Goal: Obtain resource: Obtain resource

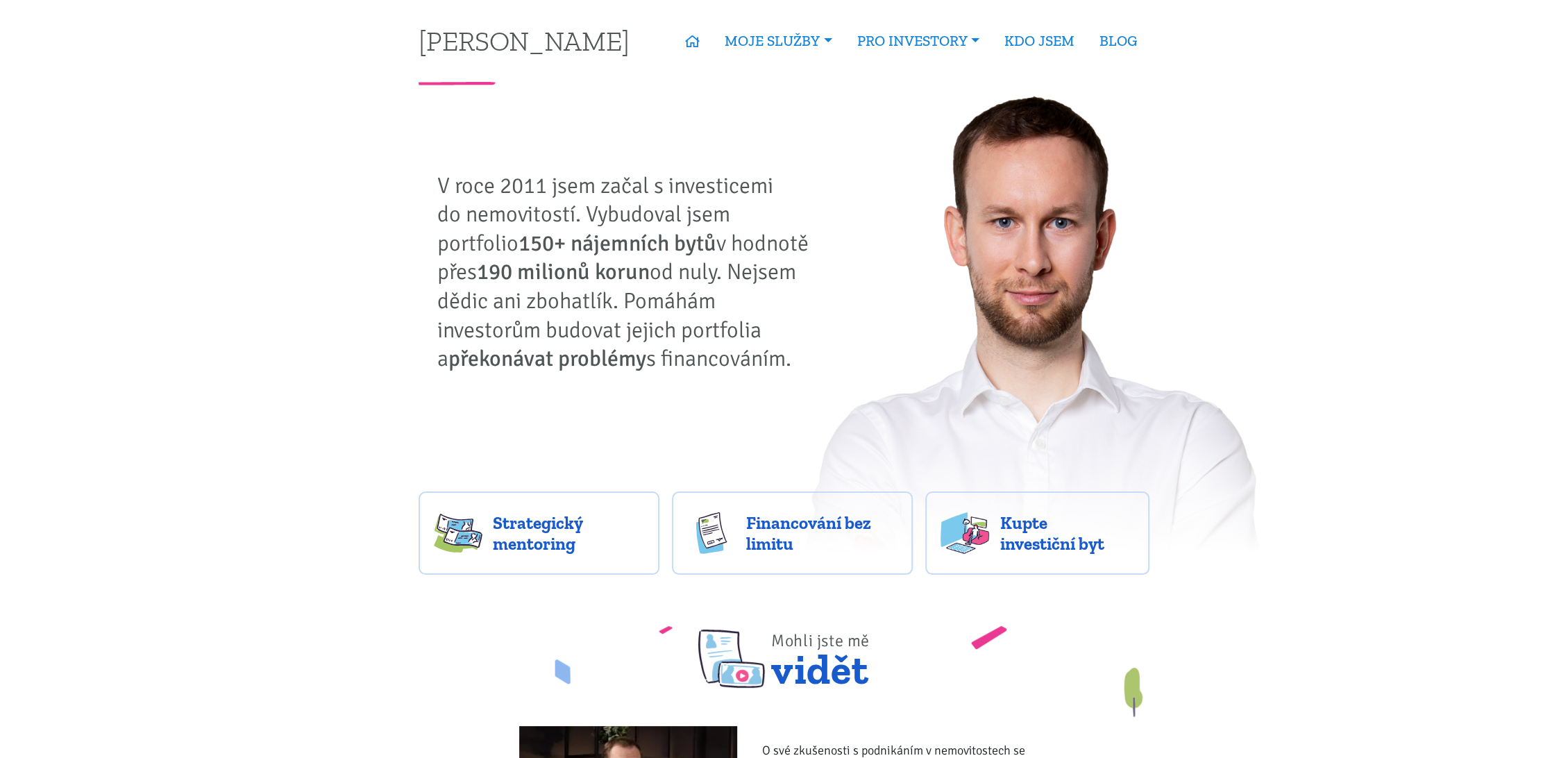
drag, startPoint x: 502, startPoint y: 235, endPoint x: 729, endPoint y: 343, distance: 251.4
click at [731, 343] on p "V roce 2011 jsem začal s investicemi do nemovitostí. Vybudoval jsem portfolio 1…" at bounding box center [628, 272] width 382 height 202
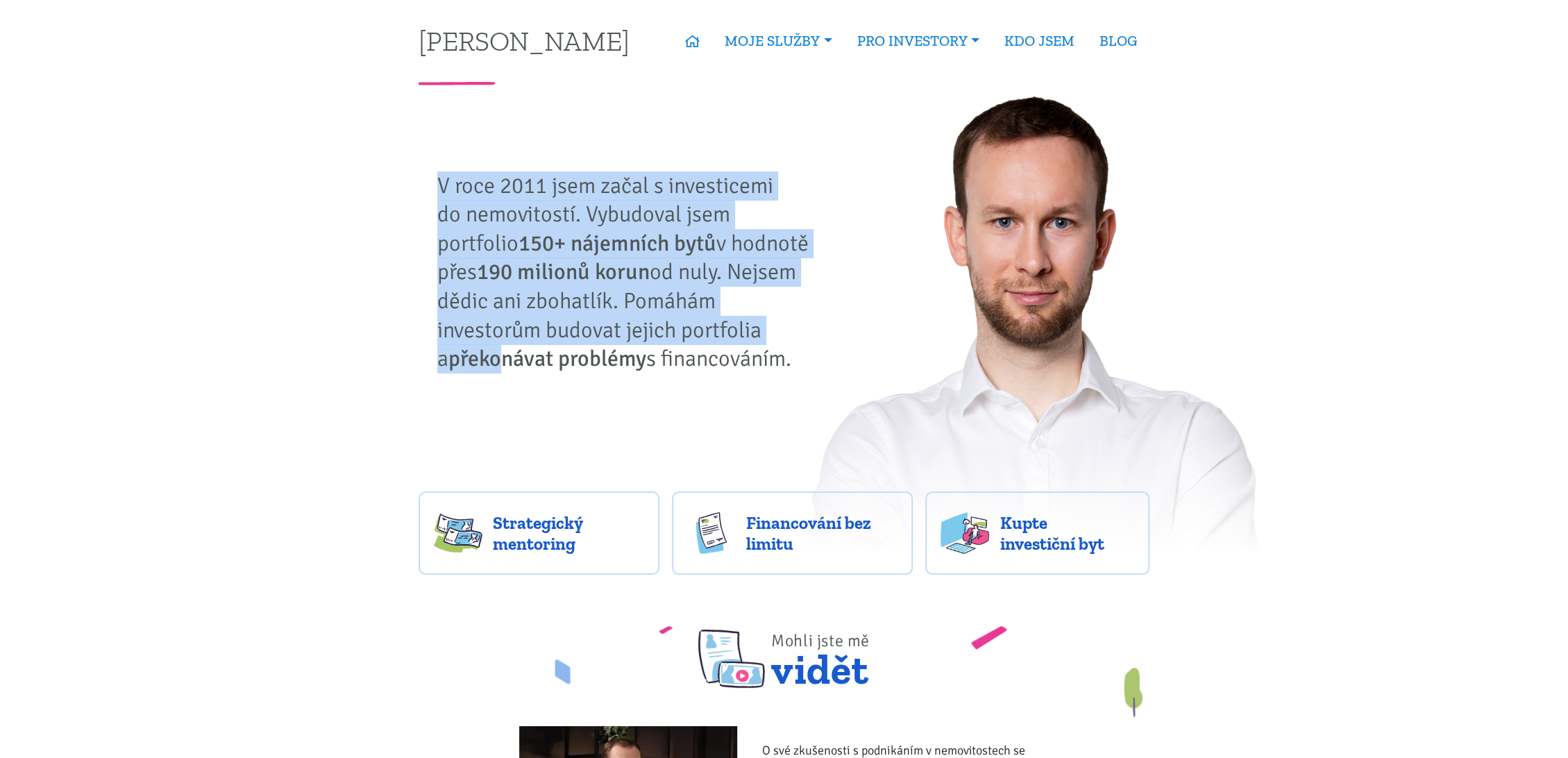
click at [646, 345] on strong "překonávat problémy" at bounding box center [546, 358] width 197 height 27
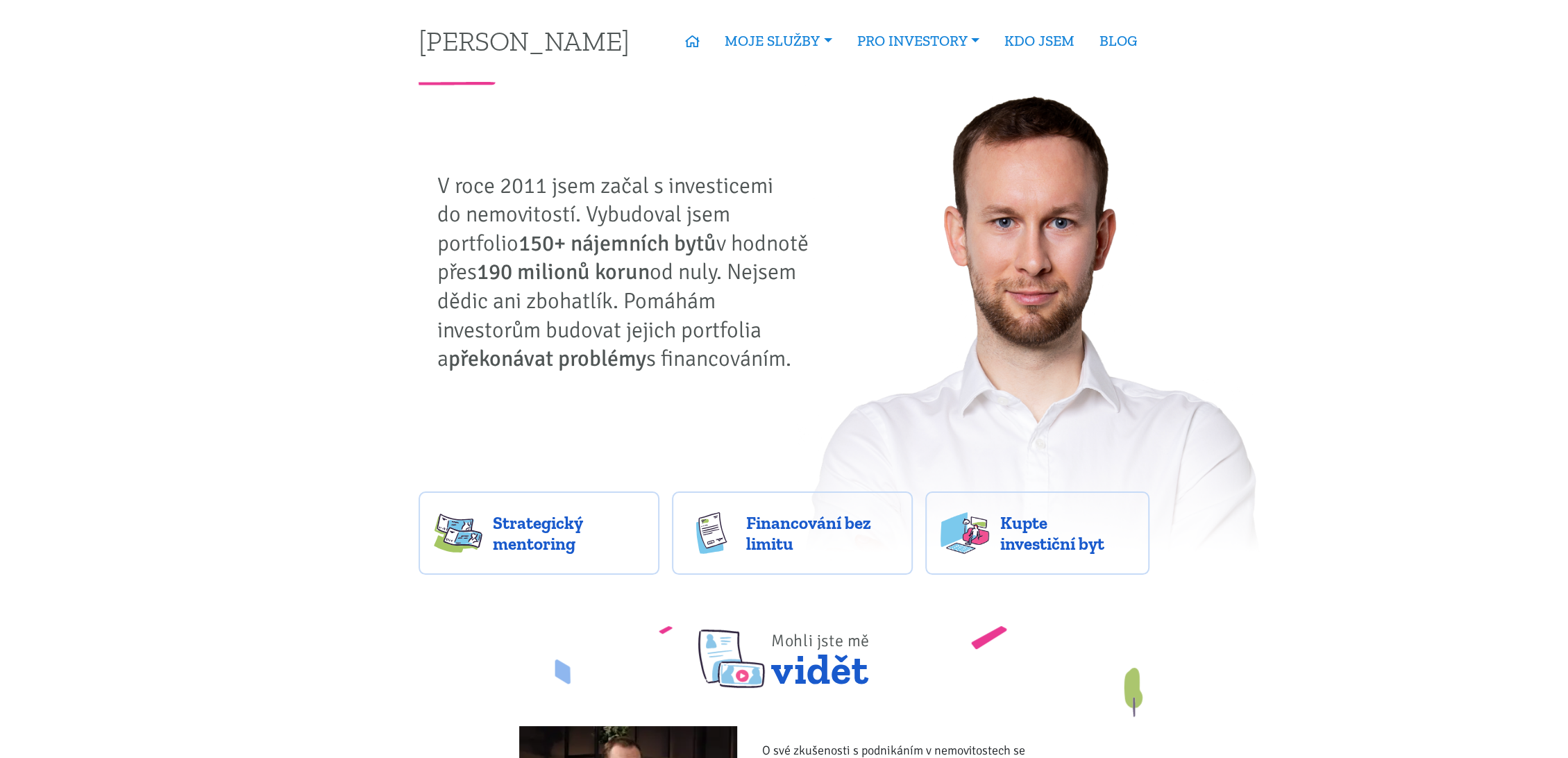
drag, startPoint x: 714, startPoint y: 357, endPoint x: 420, endPoint y: 153, distance: 357.8
click at [420, 153] on div "Tomáš Kučera - aktivní nemovitostní investor V roce 2011 jsem začal s investice…" at bounding box center [784, 323] width 749 height 475
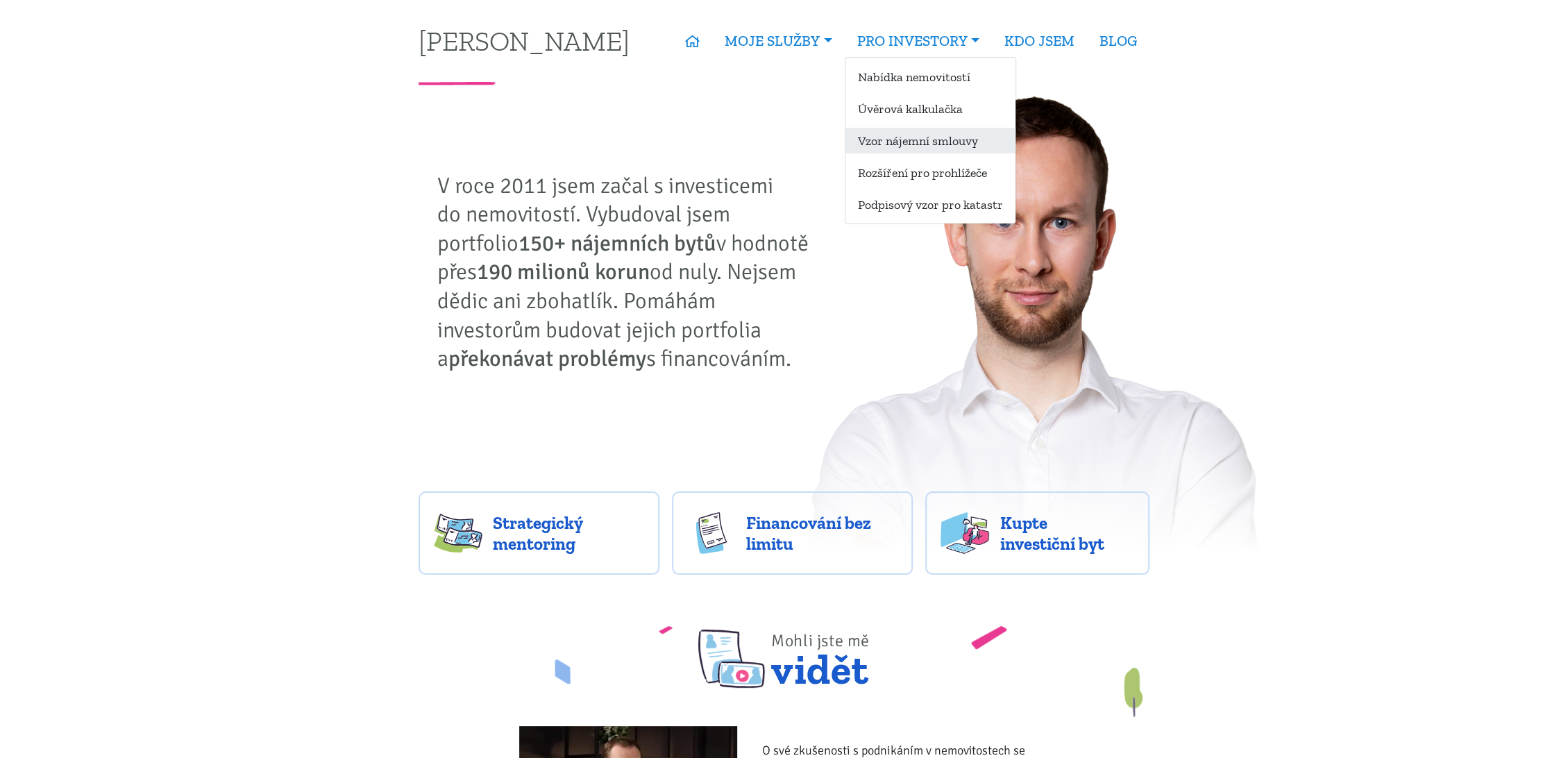
click at [944, 141] on link "Vzor nájemní smlouvy" at bounding box center [931, 140] width 170 height 25
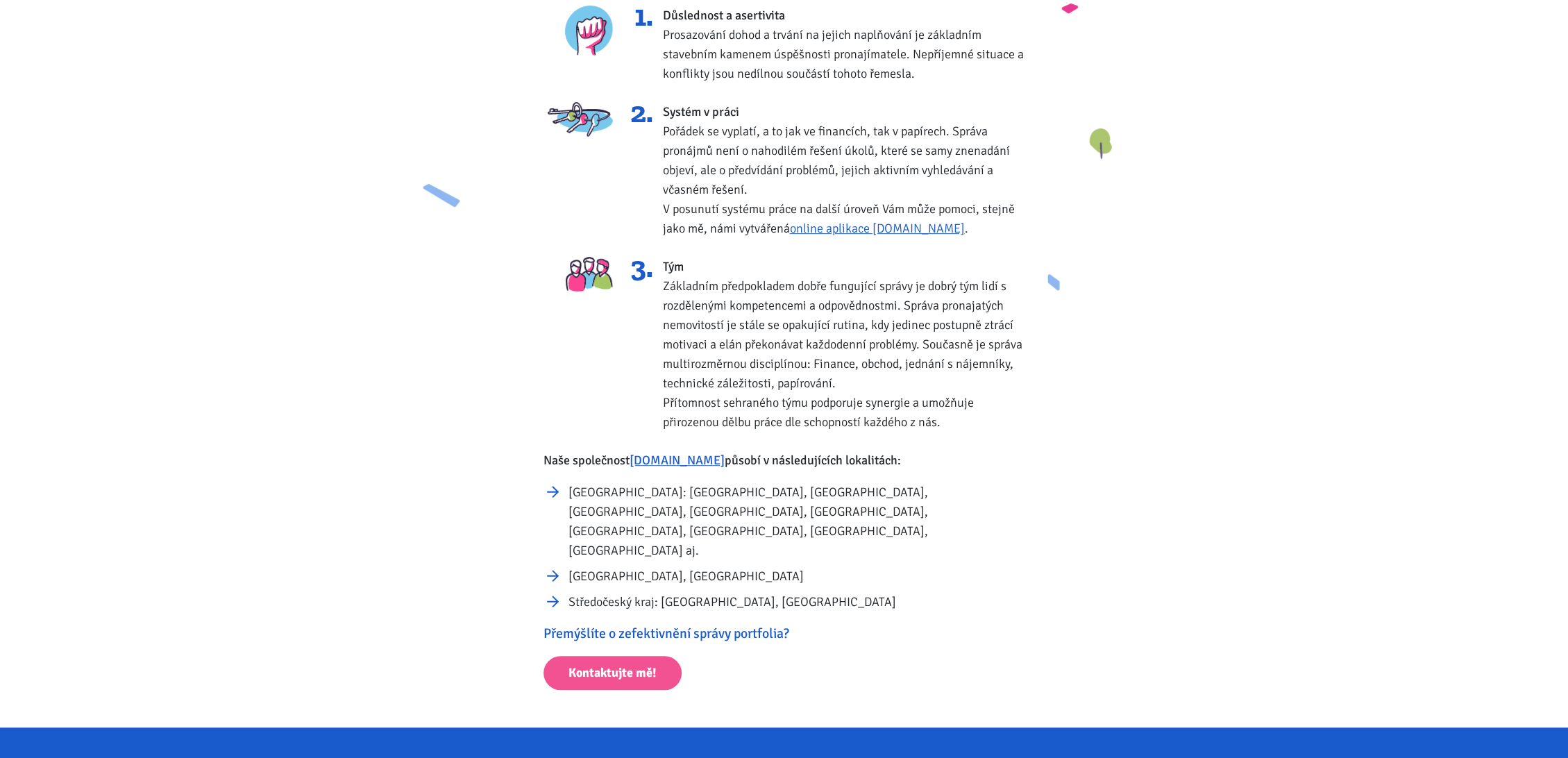
scroll to position [617, 0]
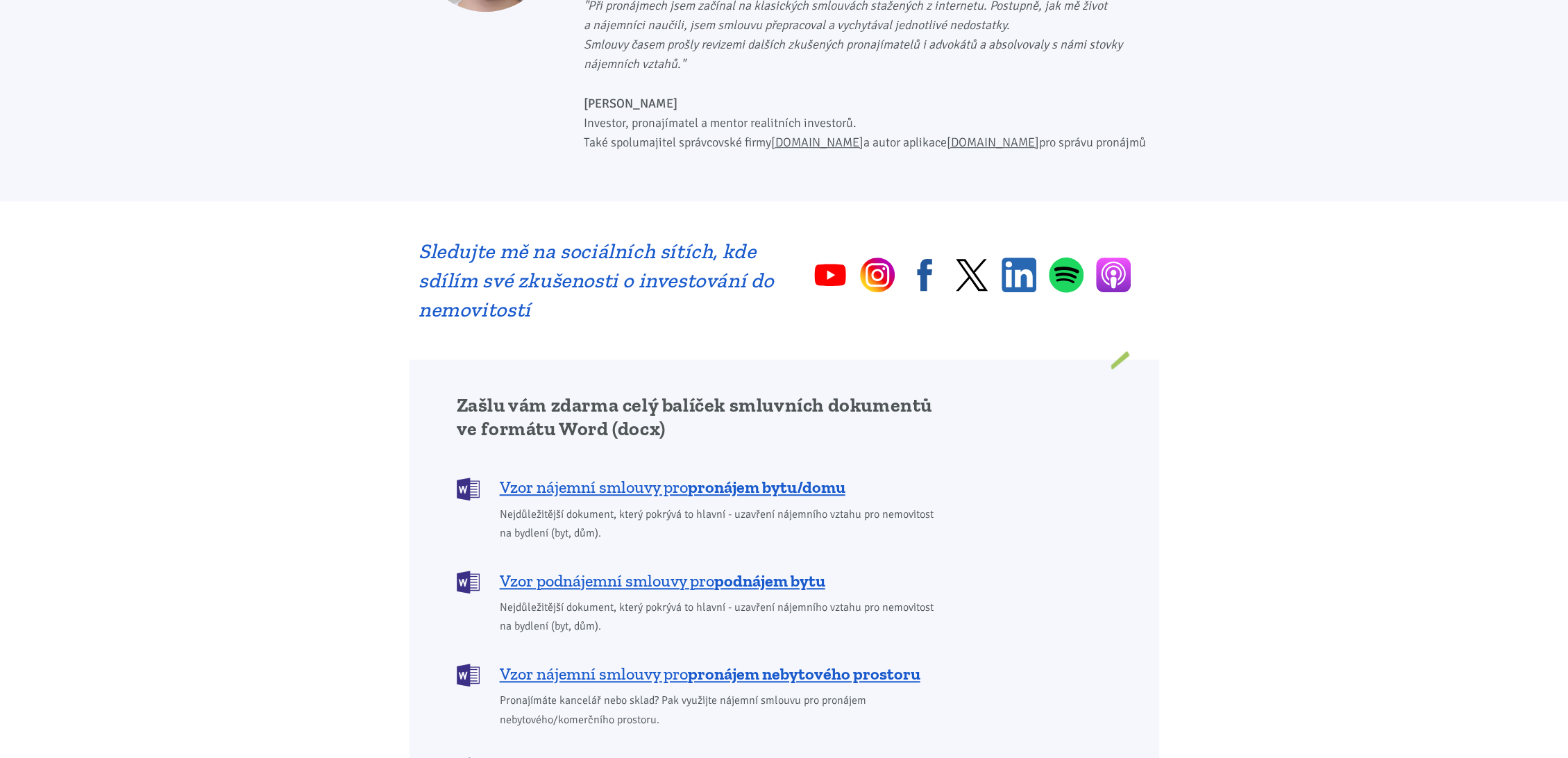
scroll to position [849, 0]
